Goal: Ask a question

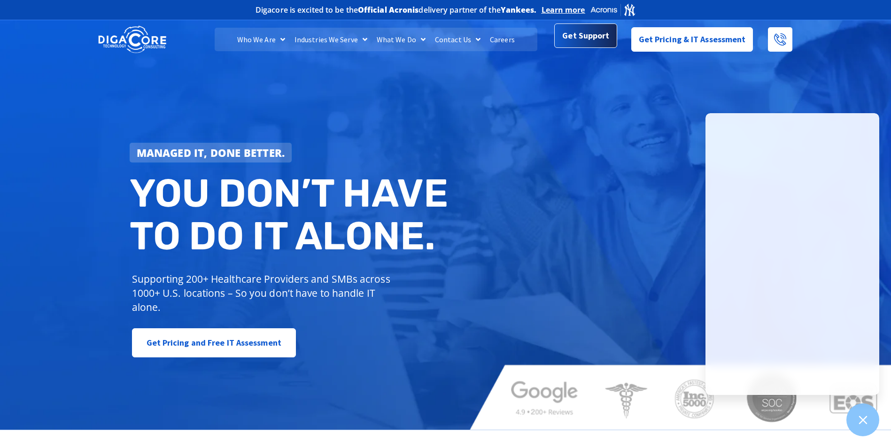
click at [600, 36] on span "Get Support" at bounding box center [585, 35] width 47 height 19
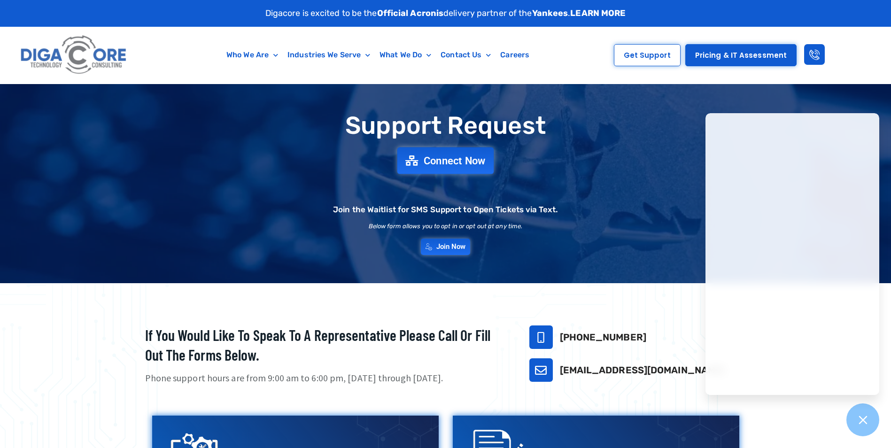
click at [460, 164] on span "Connect Now" at bounding box center [455, 160] width 62 height 10
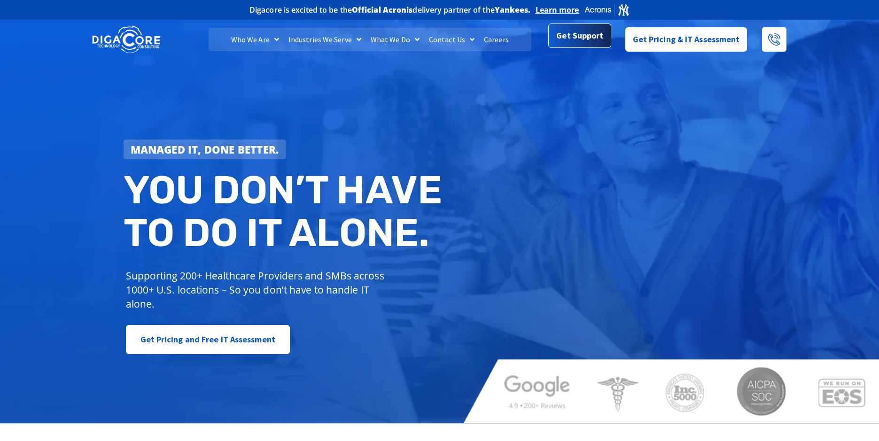
click at [576, 45] on span "Get Support" at bounding box center [579, 35] width 47 height 19
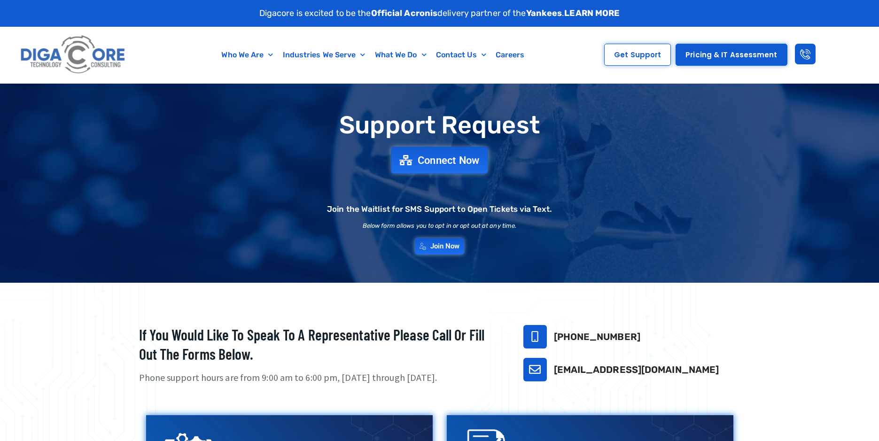
click at [457, 163] on span "Connect Now" at bounding box center [448, 160] width 62 height 10
